Goal: Information Seeking & Learning: Learn about a topic

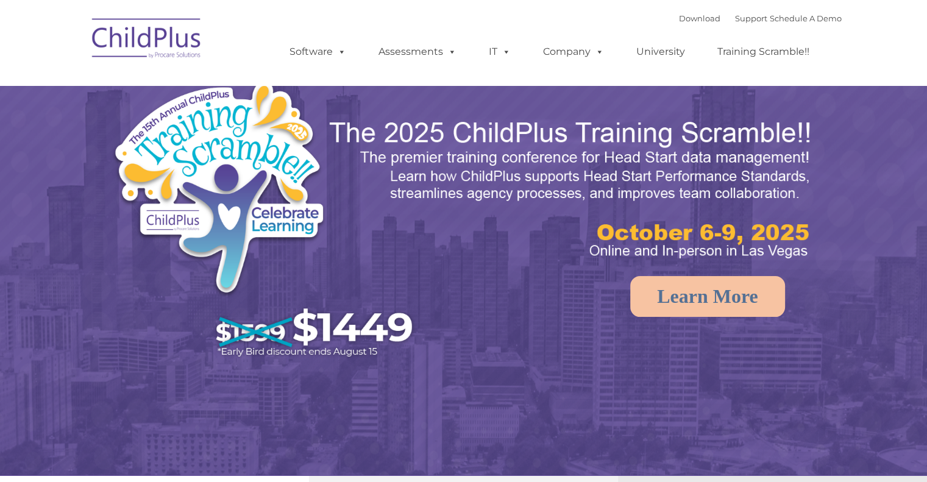
select select "MEDIUM"
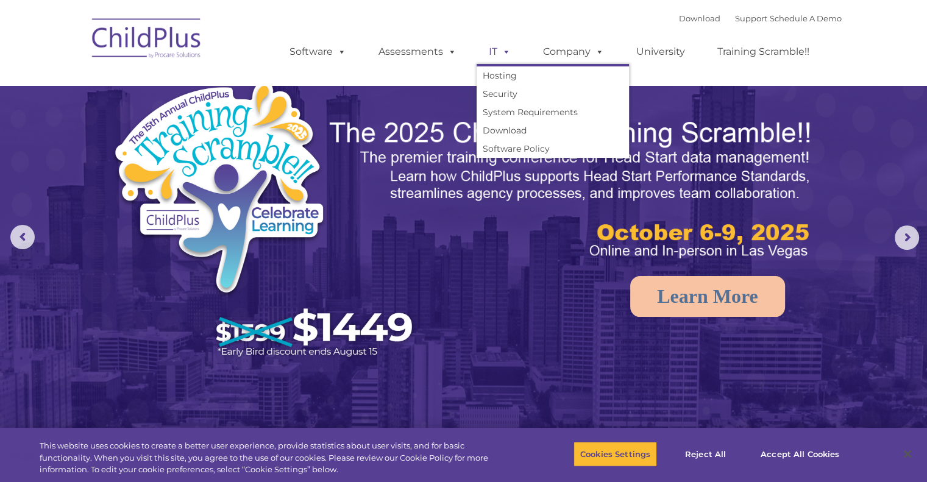
click at [478, 44] on link "IT" at bounding box center [499, 52] width 46 height 24
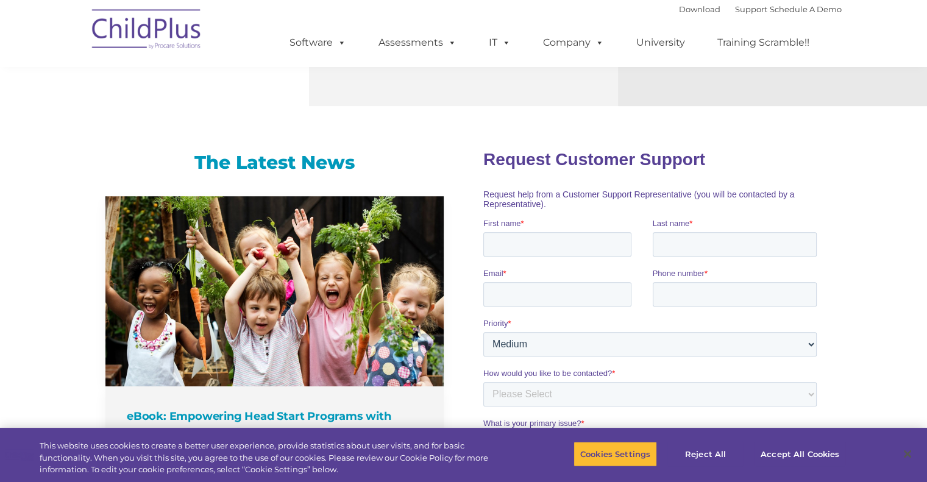
scroll to position [696, 0]
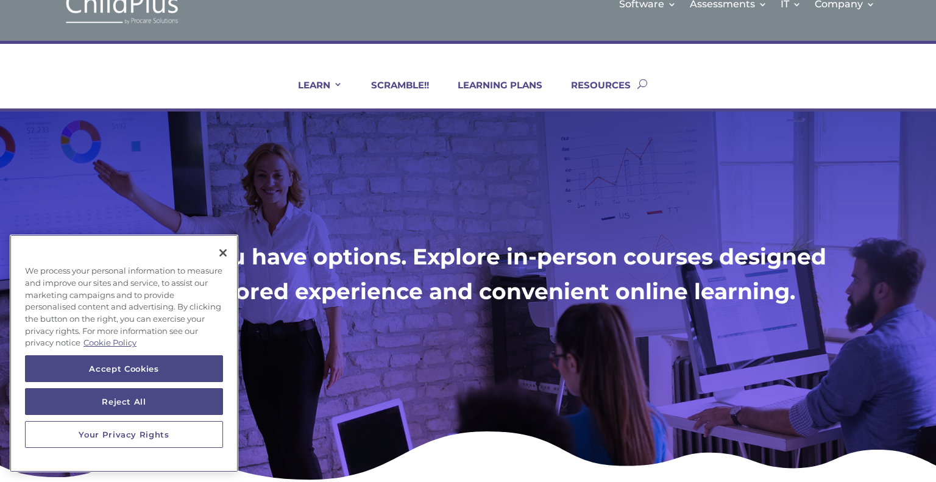
scroll to position [32, 0]
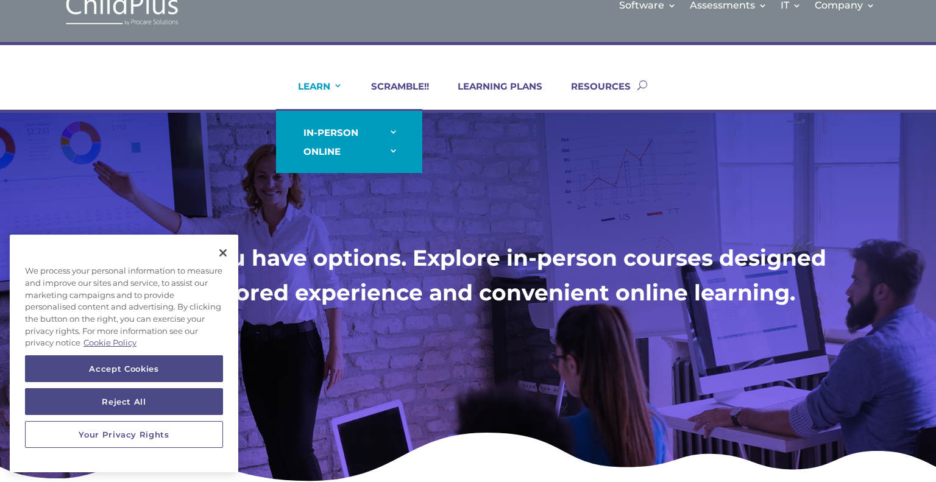
click at [306, 83] on link "LEARN" at bounding box center [313, 94] width 60 height 29
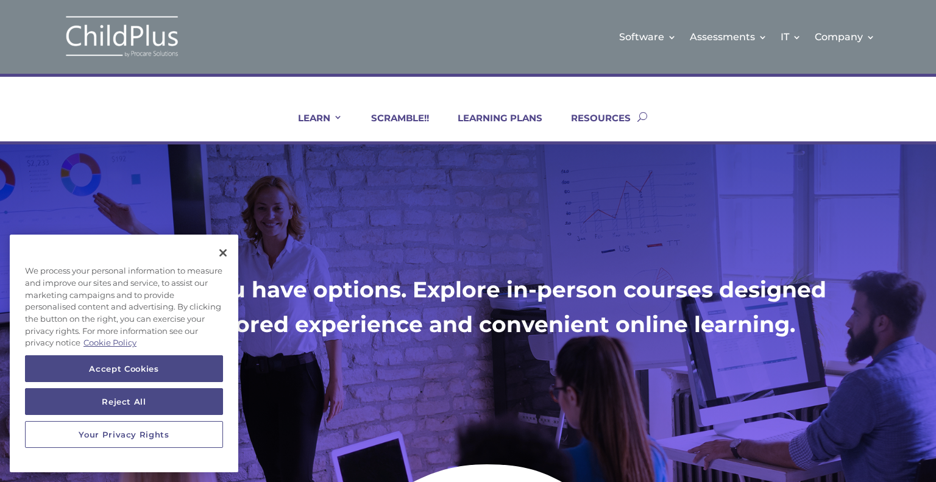
scroll to position [32, 0]
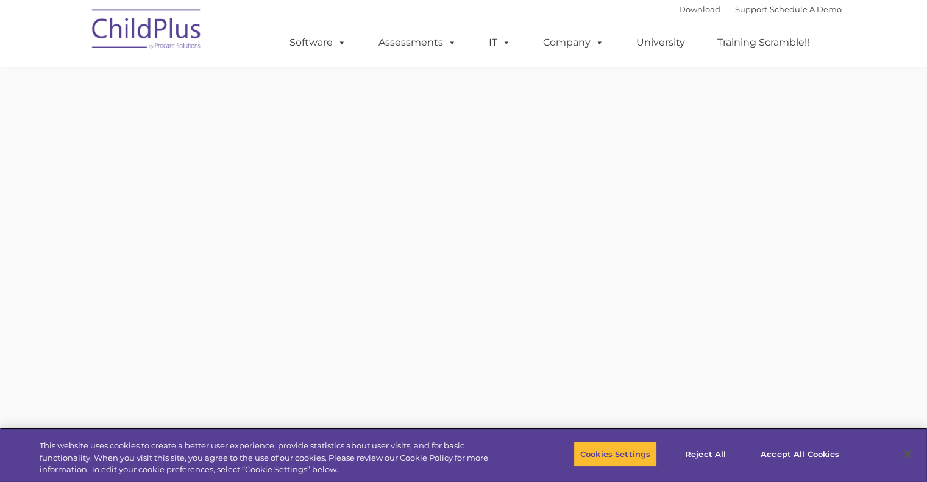
scroll to position [247, 0]
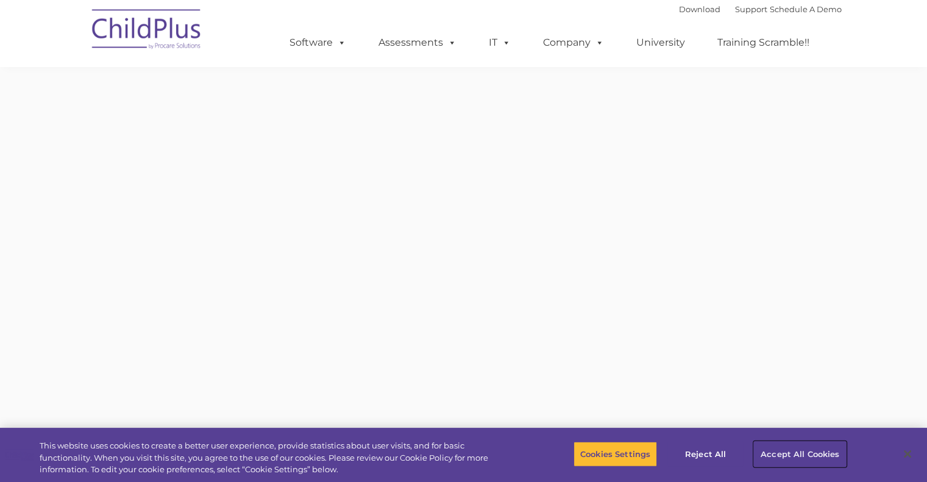
click at [782, 453] on button "Accept All Cookies" at bounding box center [800, 454] width 92 height 26
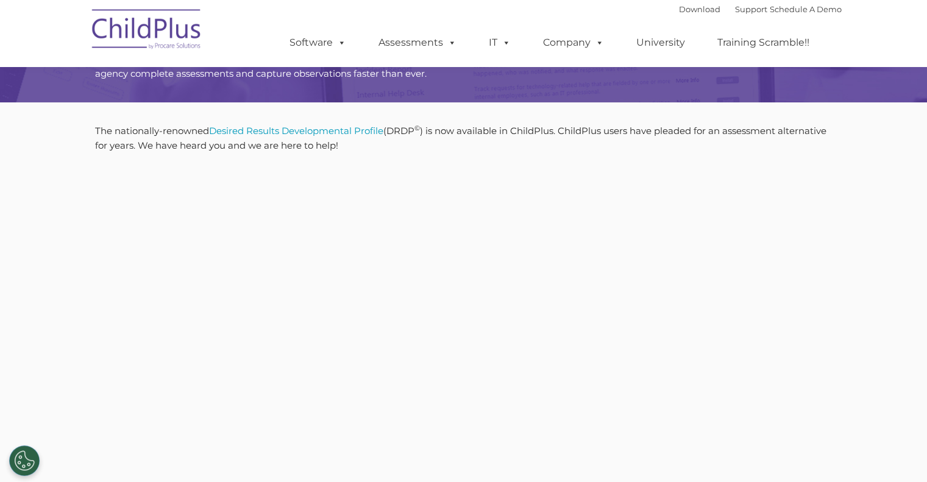
scroll to position [101, 0]
